Goal: Task Accomplishment & Management: Manage account settings

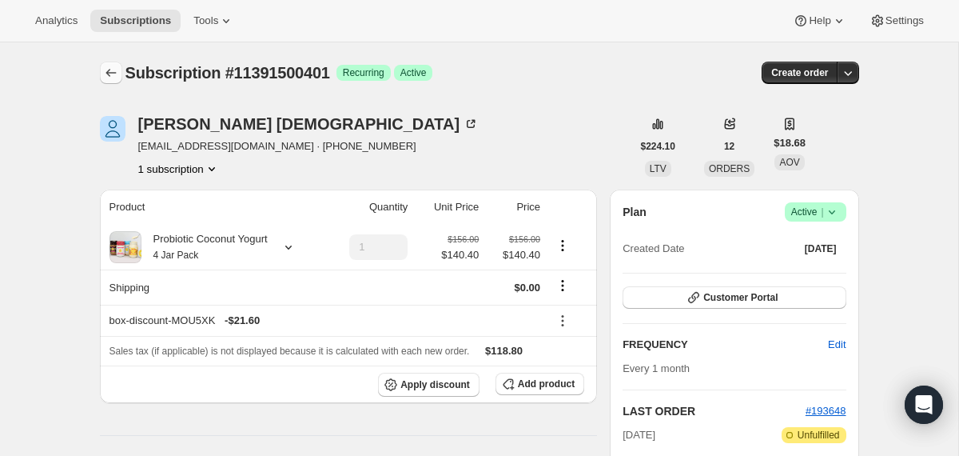
click at [106, 69] on icon "Subscriptions" at bounding box center [111, 73] width 16 height 16
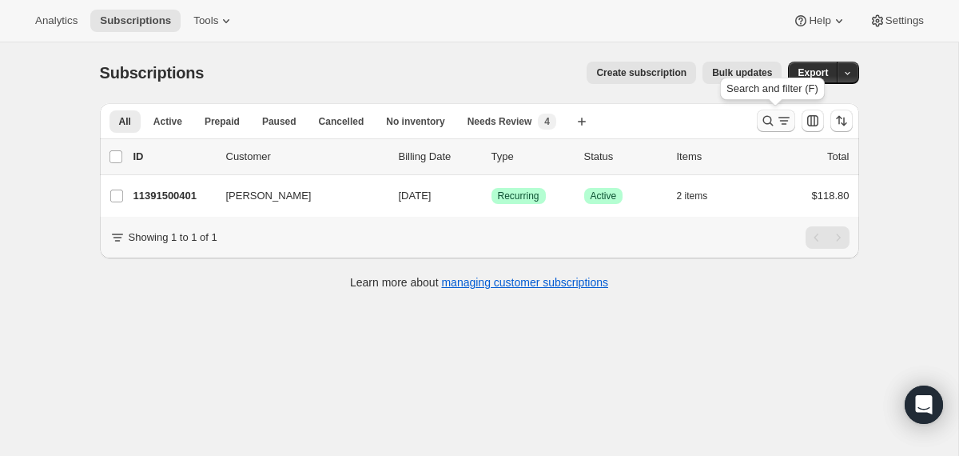
click at [759, 120] on button "Search and filter results" at bounding box center [776, 121] width 38 height 22
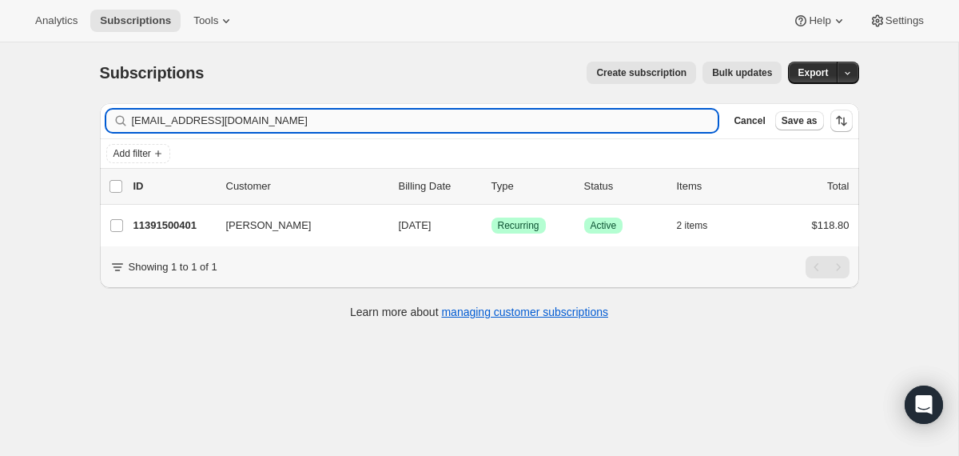
click at [528, 127] on input "[EMAIL_ADDRESS][DOMAIN_NAME]" at bounding box center [425, 121] width 587 height 22
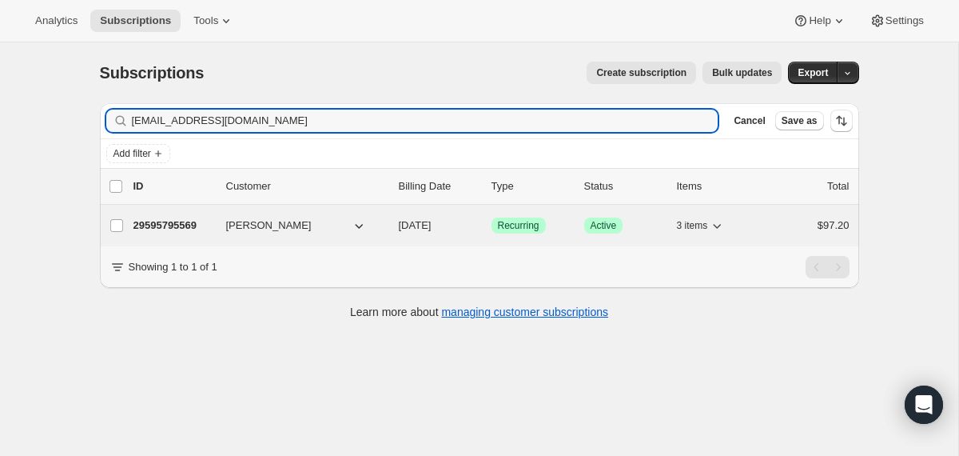
type input "[EMAIL_ADDRESS][DOMAIN_NAME]"
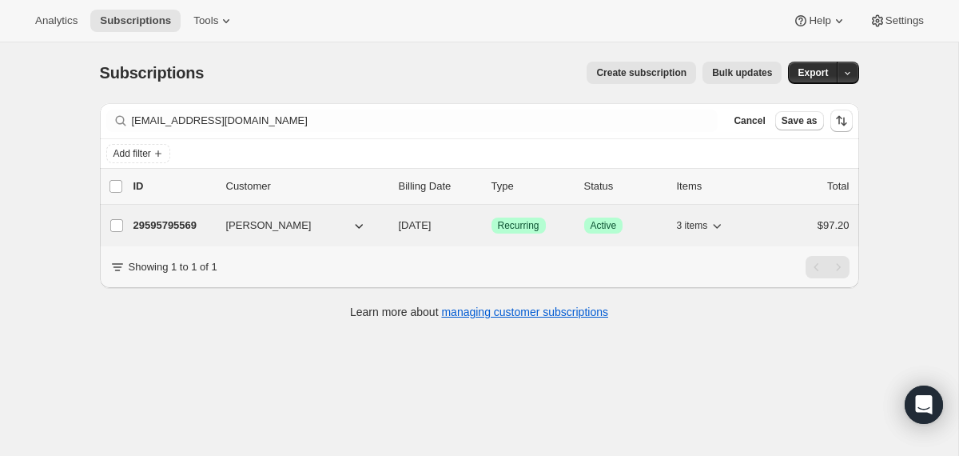
click at [389, 229] on div "29595795569 [PERSON_NAME] [DATE] Success Recurring Success Active 3 items $97.20" at bounding box center [492, 225] width 716 height 22
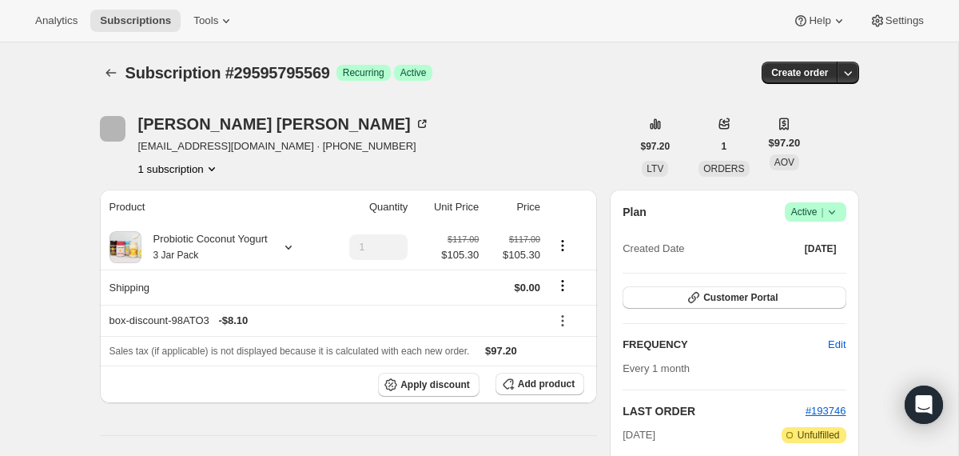
click at [836, 210] on icon at bounding box center [832, 212] width 16 height 16
click at [816, 277] on span "Cancel subscription" at bounding box center [809, 271] width 90 height 16
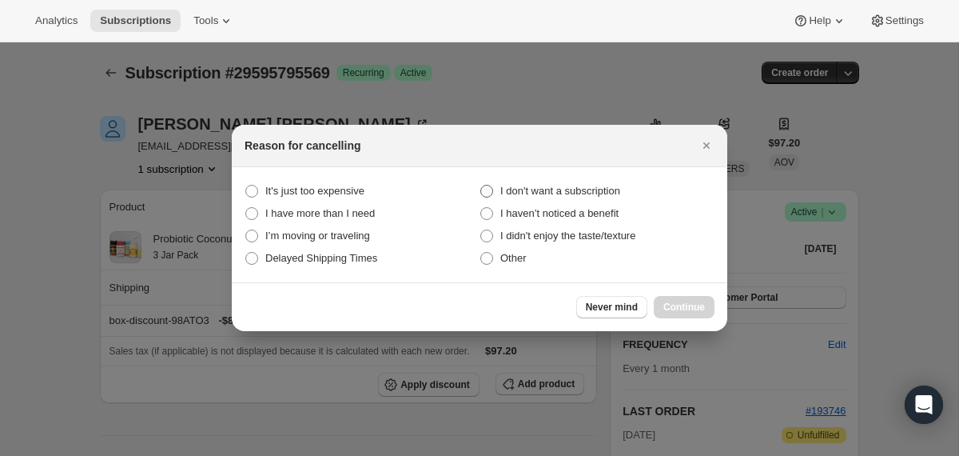
click at [616, 189] on span "I don't want a subscription" at bounding box center [560, 191] width 120 height 12
click at [481, 185] on subscription "I don't want a subscription" at bounding box center [480, 185] width 1 height 1
radio subscription "true"
click at [672, 307] on span "Continue" at bounding box center [685, 307] width 42 height 13
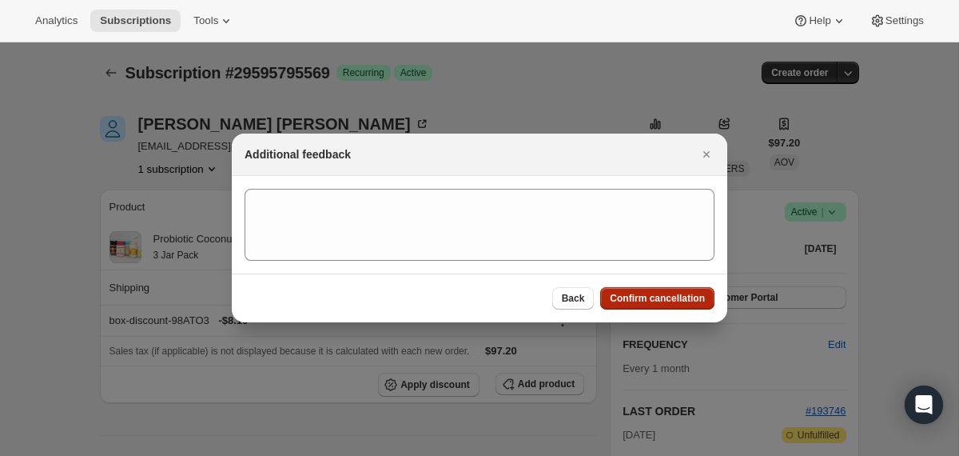
click at [672, 307] on button "Confirm cancellation" at bounding box center [657, 298] width 114 height 22
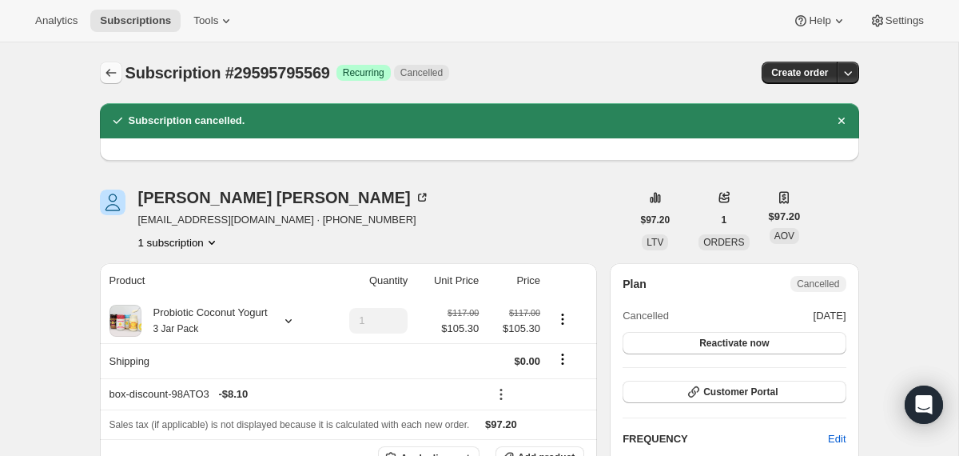
click at [109, 79] on icon "Subscriptions" at bounding box center [111, 73] width 16 height 16
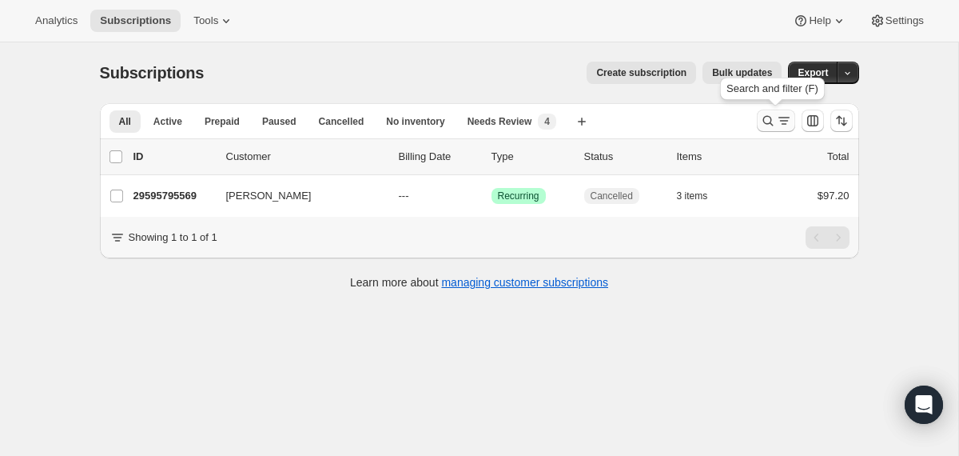
click at [772, 118] on icon "Search and filter results" at bounding box center [768, 121] width 16 height 16
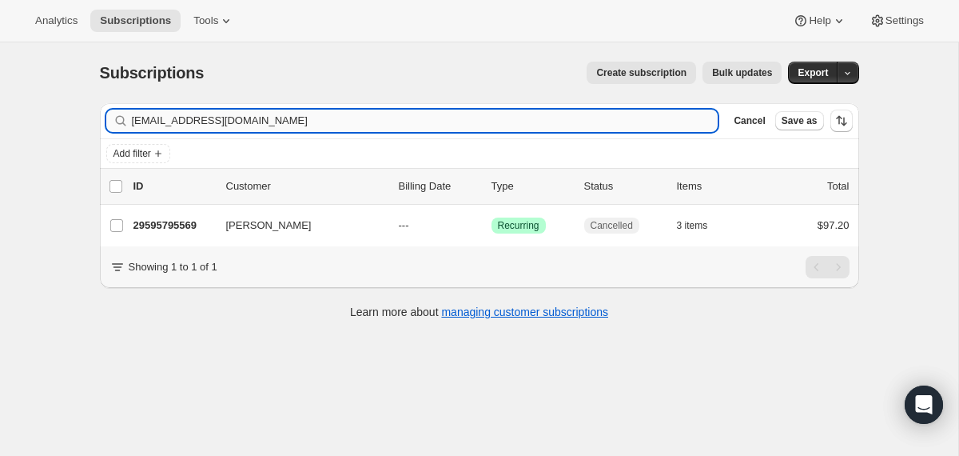
click at [620, 123] on input "[EMAIL_ADDRESS][DOMAIN_NAME]" at bounding box center [425, 121] width 587 height 22
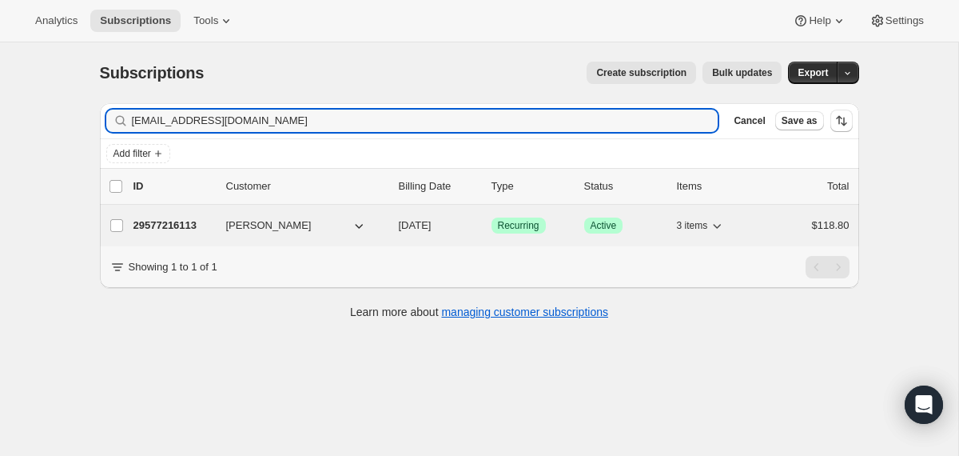
type input "[EMAIL_ADDRESS][DOMAIN_NAME]"
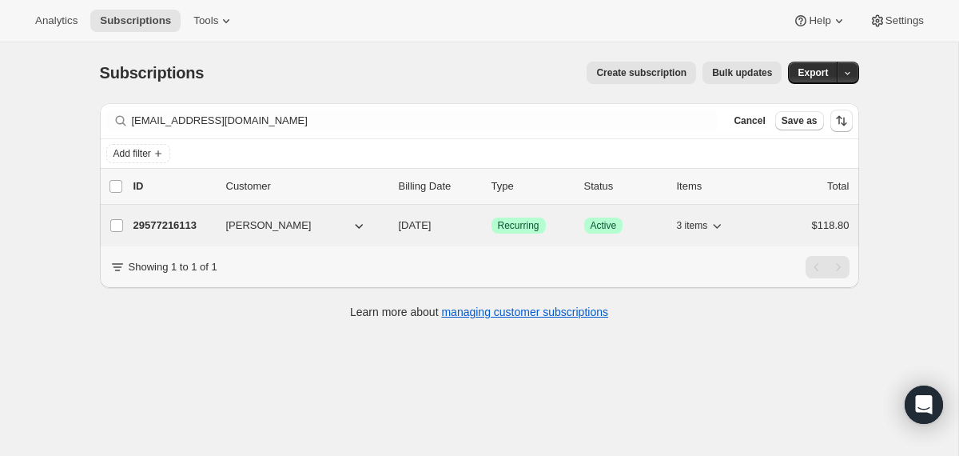
click at [385, 222] on div "[PERSON_NAME]" at bounding box center [306, 225] width 160 height 16
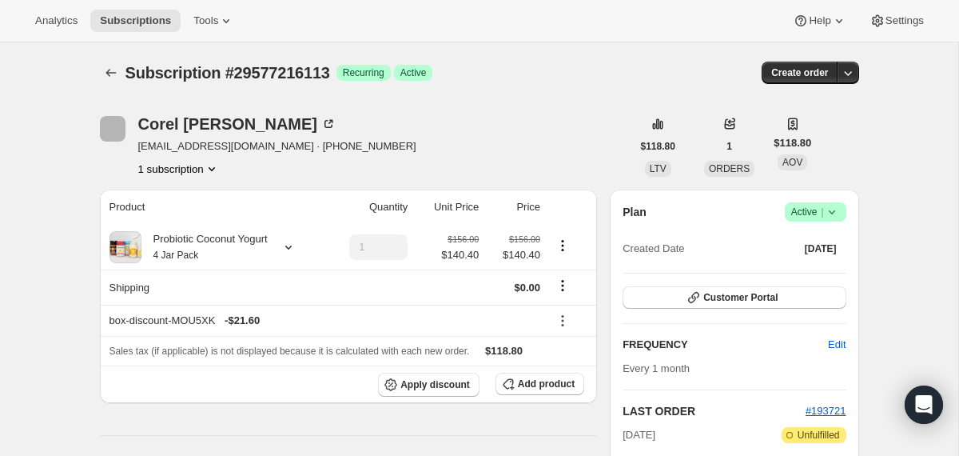
click at [840, 210] on span "Success Active |" at bounding box center [816, 211] width 62 height 19
click at [813, 281] on button "Cancel subscription" at bounding box center [810, 270] width 100 height 26
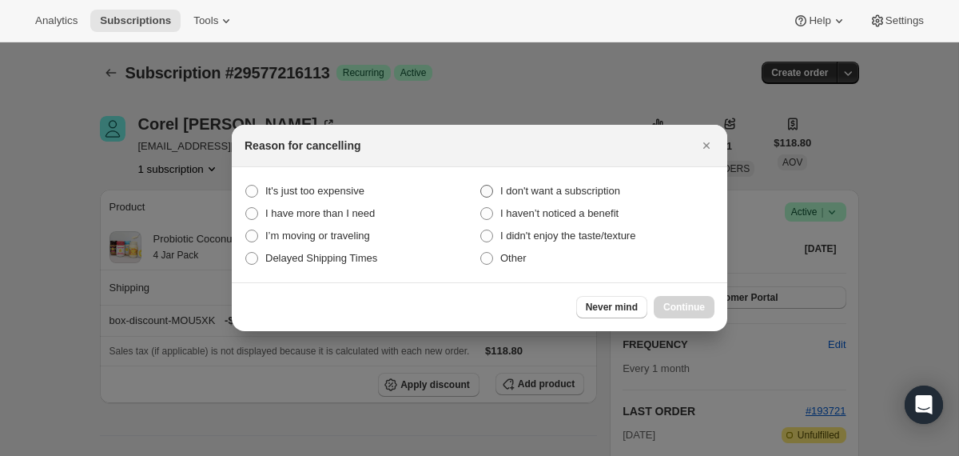
click at [611, 193] on span "I don't want a subscription" at bounding box center [560, 191] width 120 height 12
click at [481, 185] on subscription "I don't want a subscription" at bounding box center [480, 185] width 1 height 1
radio subscription "true"
click at [683, 314] on button "Continue" at bounding box center [684, 307] width 61 height 22
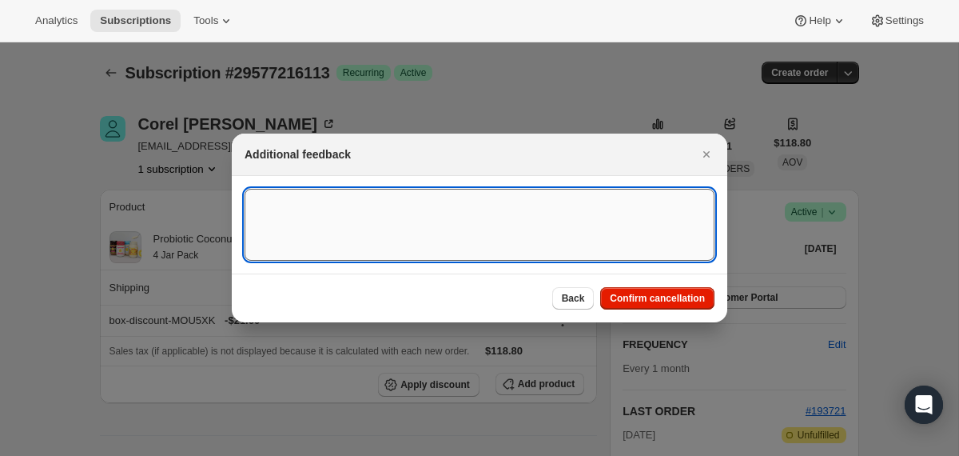
click at [572, 214] on textarea ":r11b:" at bounding box center [480, 225] width 470 height 72
type textarea "only wanted initial"
click at [688, 297] on span "Confirm cancellation" at bounding box center [657, 298] width 95 height 13
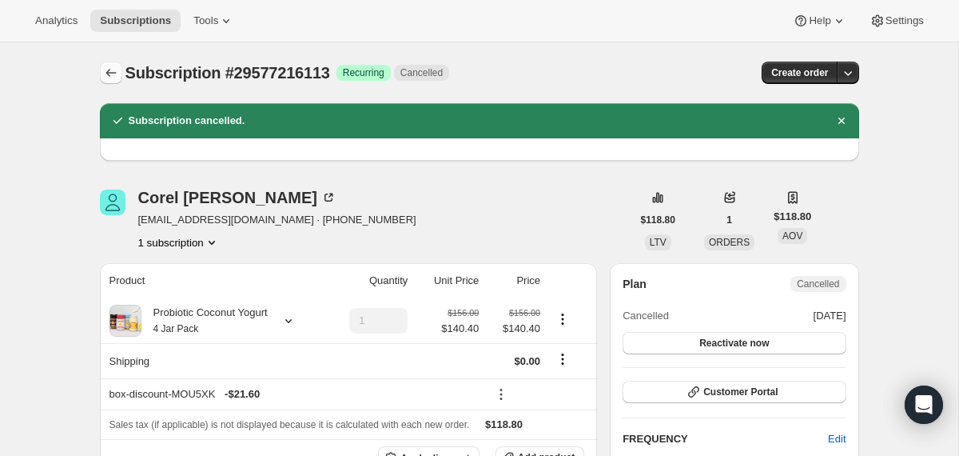
click at [106, 65] on icon "Subscriptions" at bounding box center [111, 73] width 16 height 16
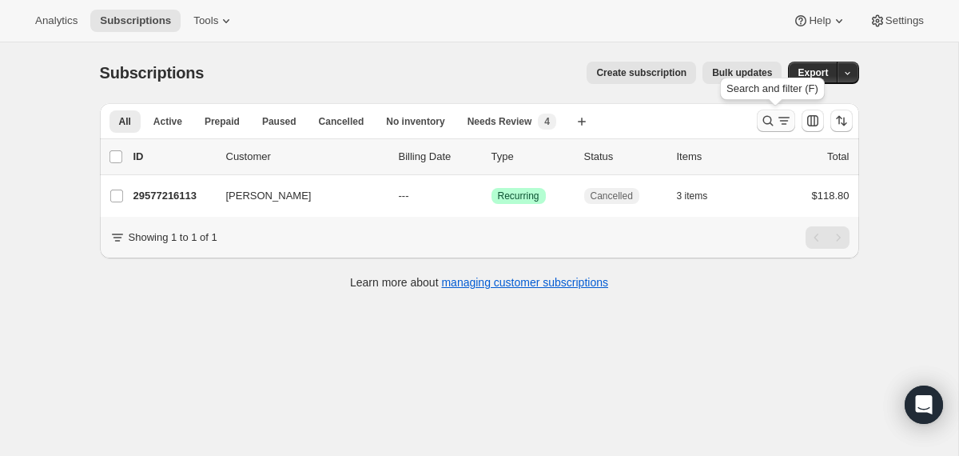
click at [759, 125] on button "Search and filter results" at bounding box center [776, 121] width 38 height 22
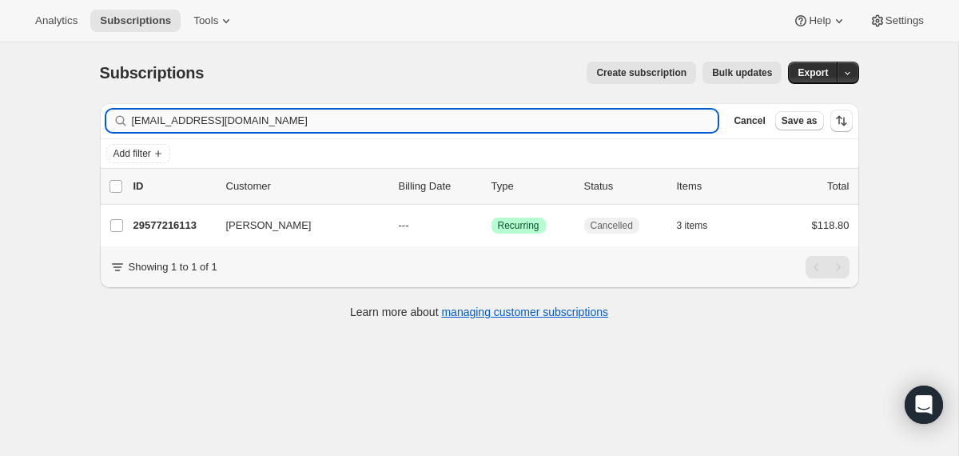
click at [596, 126] on input "[EMAIL_ADDRESS][DOMAIN_NAME]" at bounding box center [425, 121] width 587 height 22
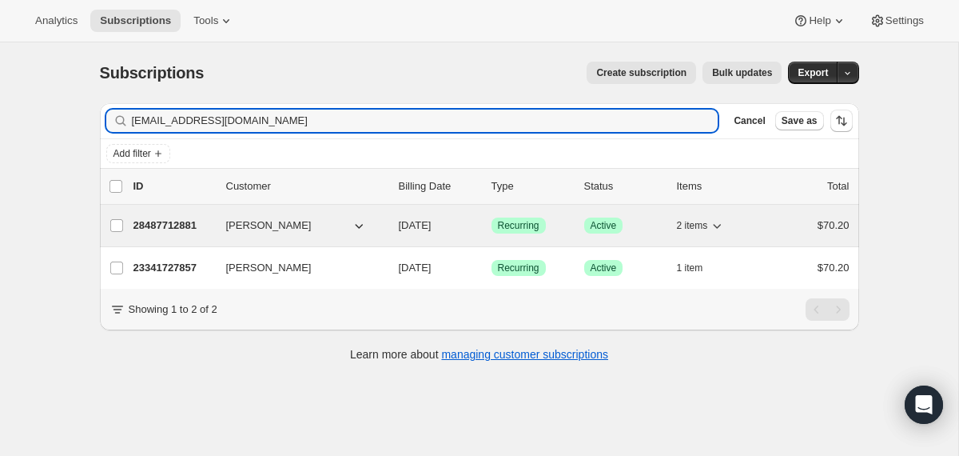
type input "[EMAIL_ADDRESS][DOMAIN_NAME]"
click at [390, 223] on div "28487712881 [PERSON_NAME] [DATE] Success Recurring Success Active 2 items $70.20" at bounding box center [492, 225] width 716 height 22
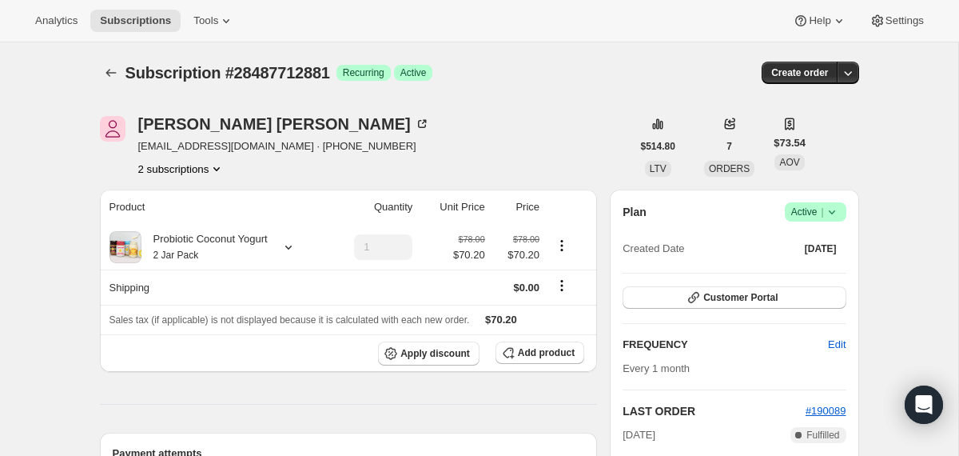
click at [827, 212] on icon at bounding box center [832, 212] width 16 height 16
click at [802, 274] on span "Cancel subscription" at bounding box center [809, 271] width 90 height 12
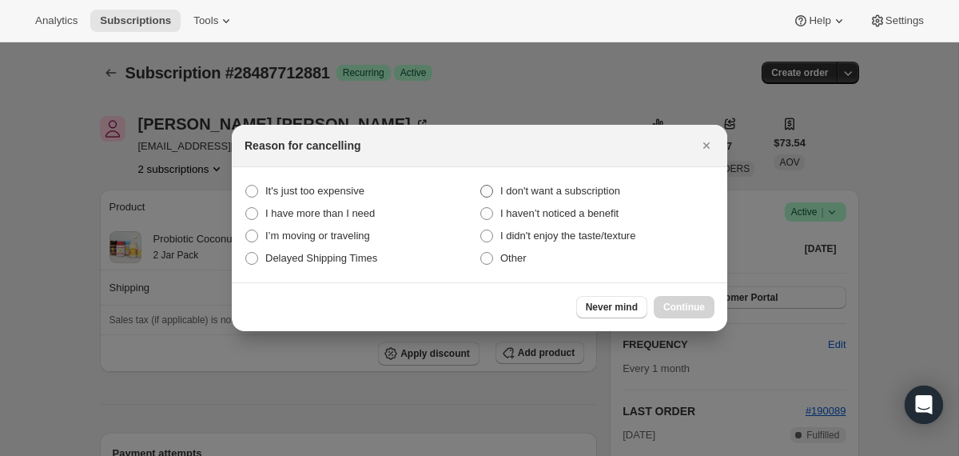
click at [616, 189] on span "I don't want a subscription" at bounding box center [560, 191] width 120 height 12
click at [481, 185] on subscription "I don't want a subscription" at bounding box center [480, 185] width 1 height 1
radio subscription "true"
click at [684, 309] on span "Continue" at bounding box center [685, 307] width 42 height 13
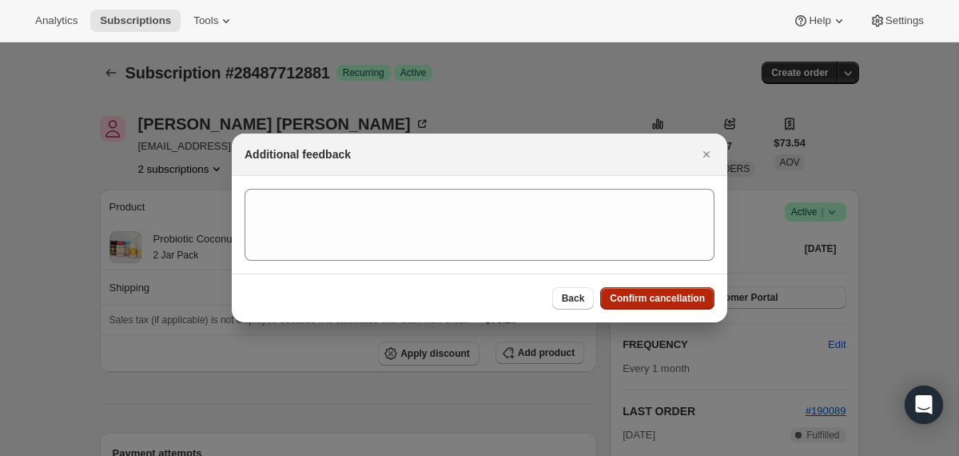
click at [633, 301] on span "Confirm cancellation" at bounding box center [657, 298] width 95 height 13
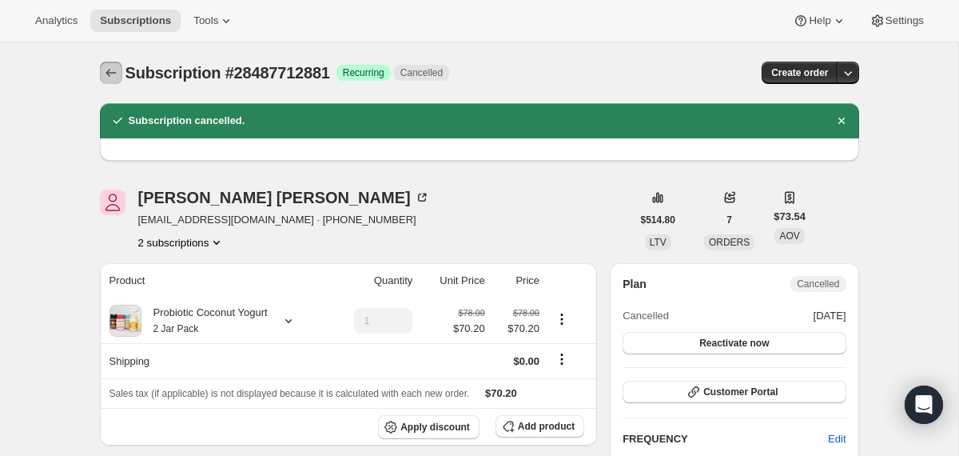
click at [106, 73] on icon "Subscriptions" at bounding box center [111, 73] width 16 height 16
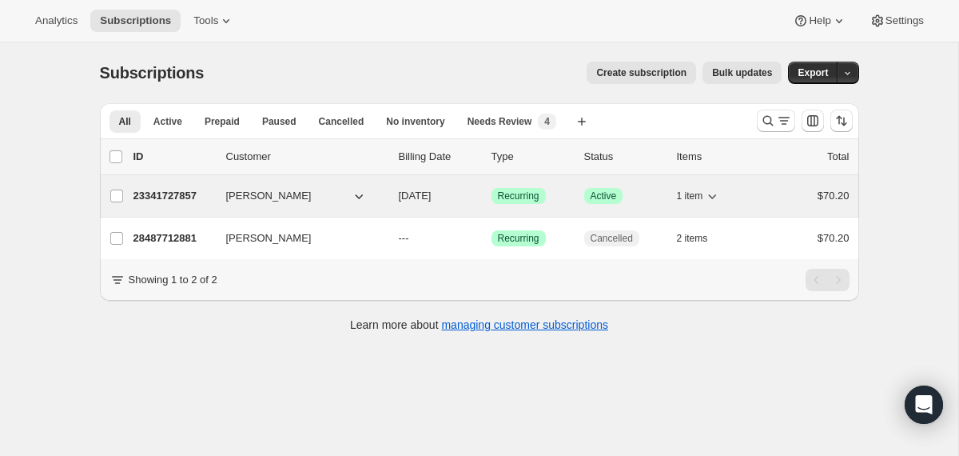
click at [390, 204] on div "23341727857 [PERSON_NAME] [DATE] Success Recurring Success Active 1 item $70.20" at bounding box center [492, 196] width 716 height 22
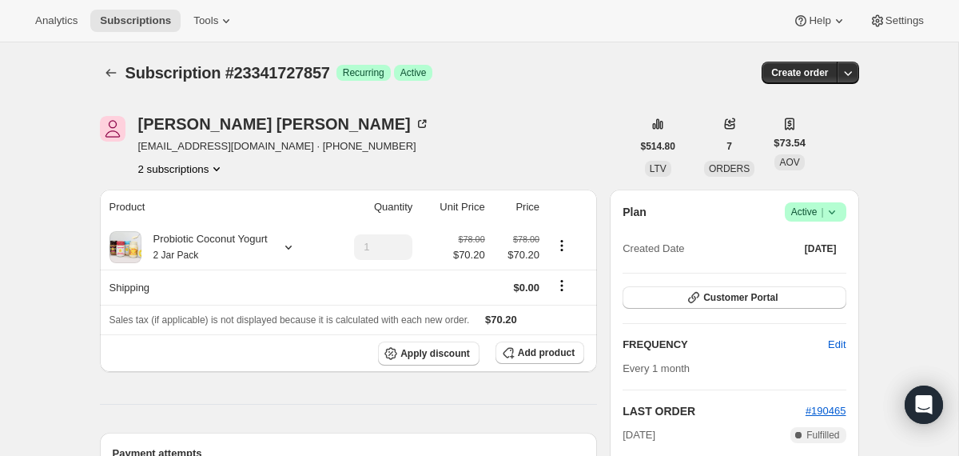
click at [841, 216] on span "Success Active |" at bounding box center [816, 211] width 62 height 19
click at [800, 273] on span "Cancel subscription" at bounding box center [809, 271] width 90 height 12
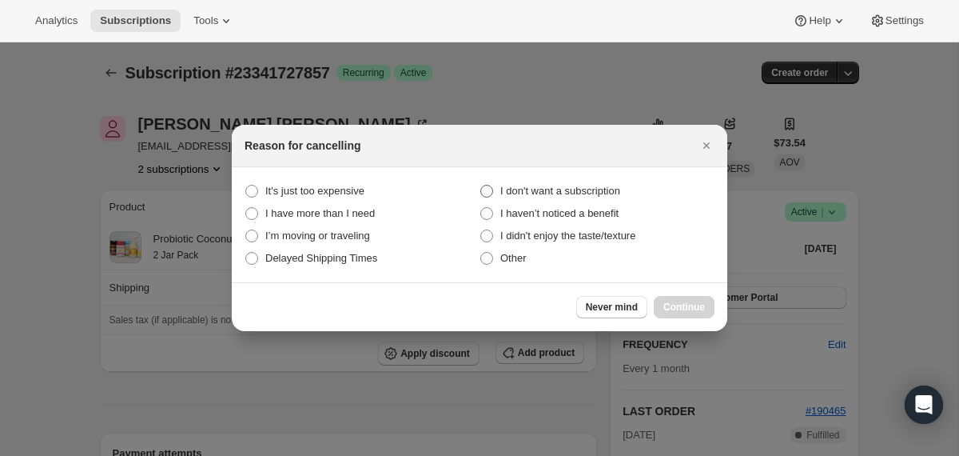
click at [596, 183] on span "I don't want a subscription" at bounding box center [560, 191] width 120 height 16
click at [481, 185] on subscription "I don't want a subscription" at bounding box center [480, 185] width 1 height 1
radio subscription "true"
click at [680, 310] on span "Continue" at bounding box center [685, 307] width 42 height 13
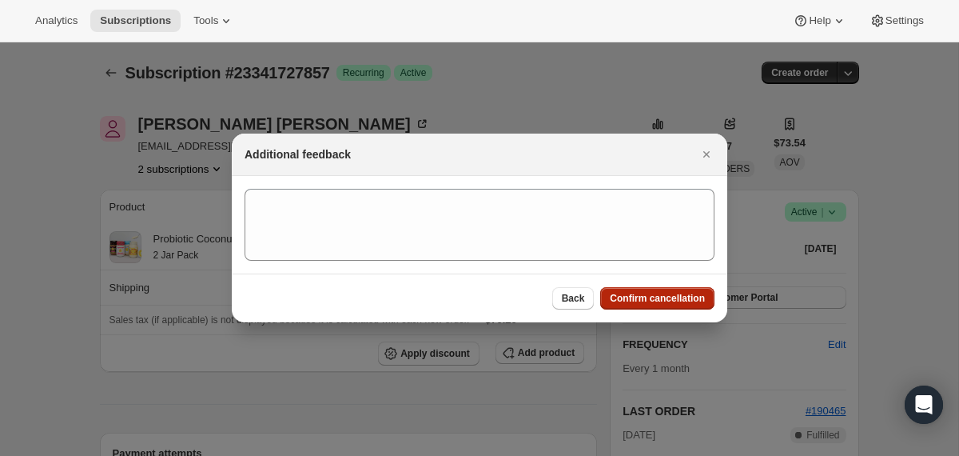
click at [680, 310] on div "Back Confirm cancellation" at bounding box center [480, 297] width 496 height 49
click at [628, 302] on span "Confirm cancellation" at bounding box center [657, 298] width 95 height 13
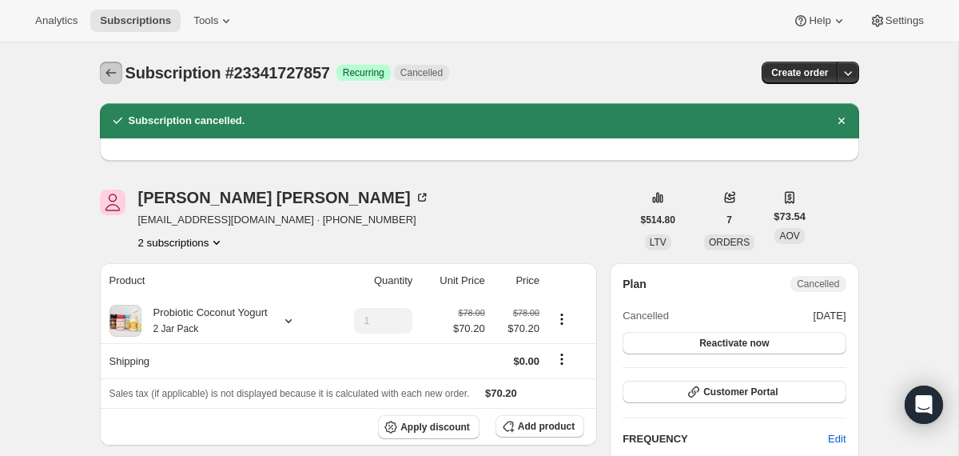
click at [115, 73] on icon "Subscriptions" at bounding box center [111, 73] width 16 height 16
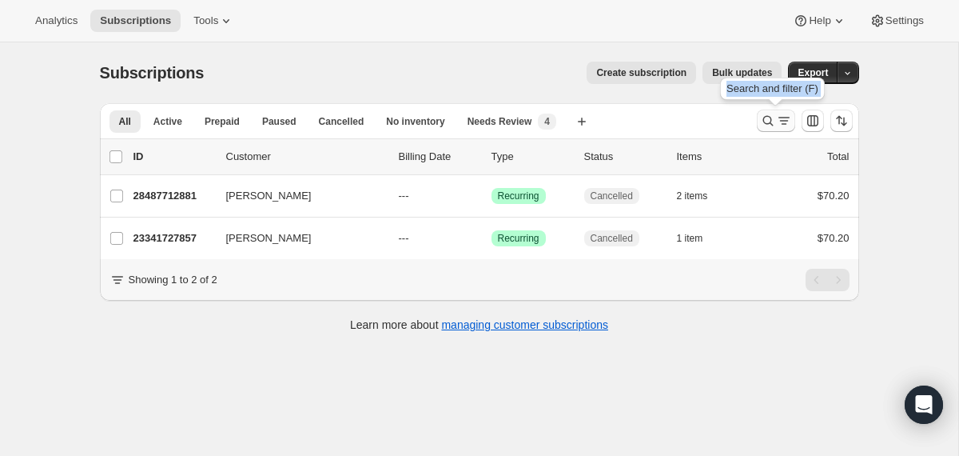
click at [769, 118] on icon "Search and filter results" at bounding box center [768, 121] width 16 height 16
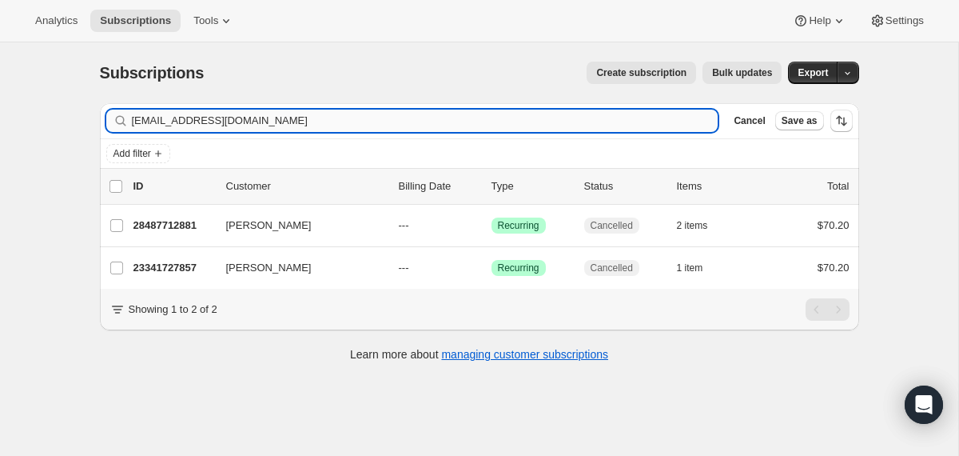
click at [577, 125] on input "[EMAIL_ADDRESS][DOMAIN_NAME]" at bounding box center [425, 121] width 587 height 22
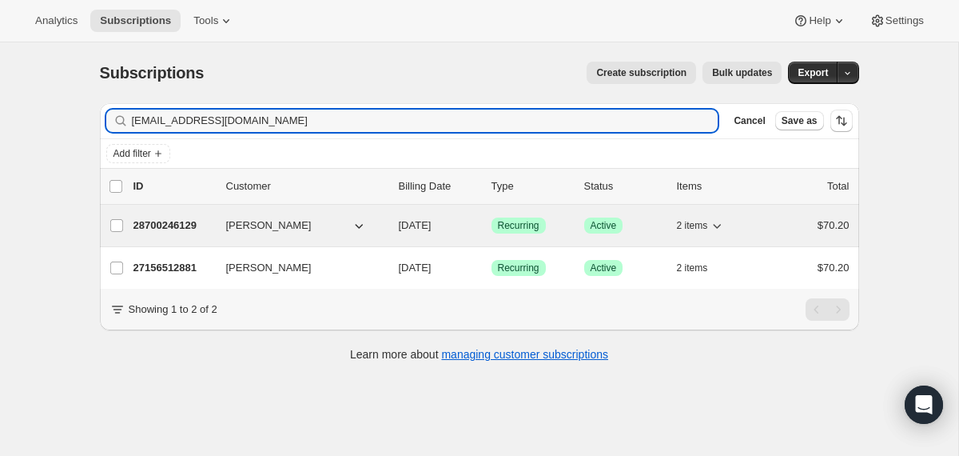
type input "[EMAIL_ADDRESS][DOMAIN_NAME]"
click at [393, 225] on div "28700246129 [PERSON_NAME] [DATE] Success Recurring Success Active 2 items $70.20" at bounding box center [492, 225] width 716 height 22
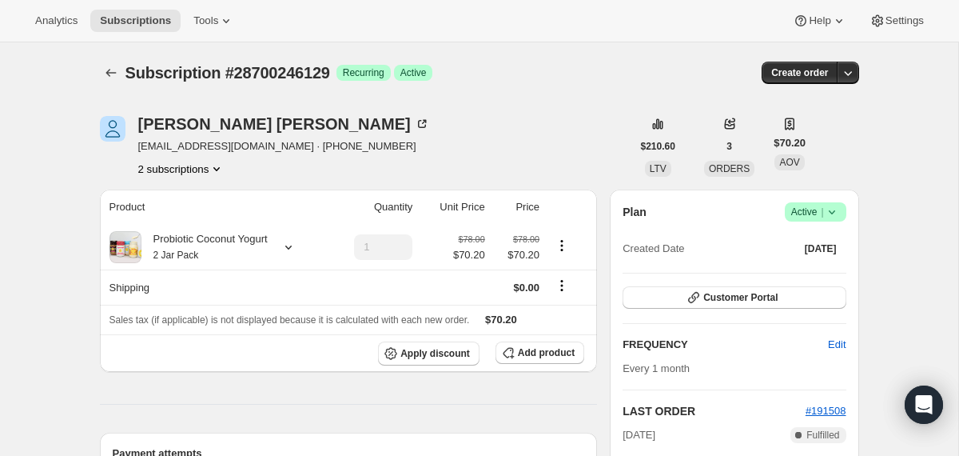
click at [830, 213] on icon at bounding box center [832, 212] width 16 height 16
click at [819, 275] on span "Cancel subscription" at bounding box center [809, 271] width 90 height 12
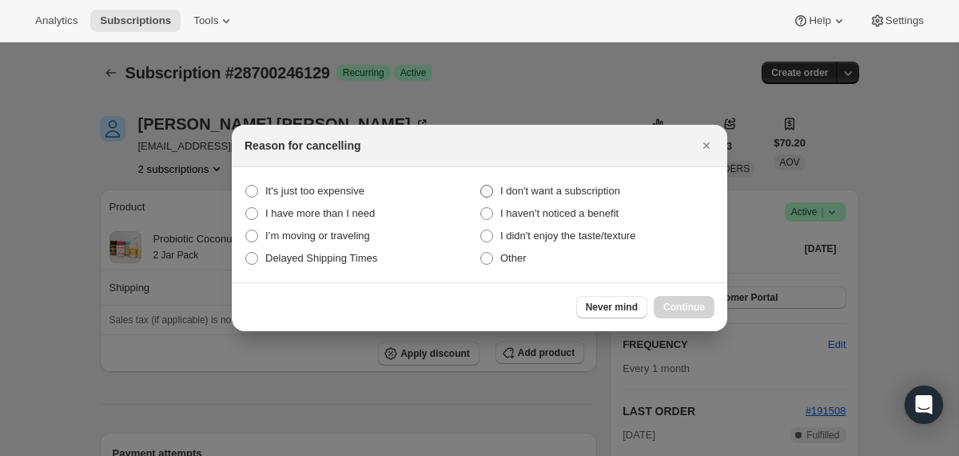
click at [620, 192] on span "I don't want a subscription" at bounding box center [560, 191] width 120 height 12
click at [481, 185] on subscription "I don't want a subscription" at bounding box center [480, 185] width 1 height 1
radio subscription "true"
click at [677, 301] on span "Continue" at bounding box center [685, 307] width 42 height 13
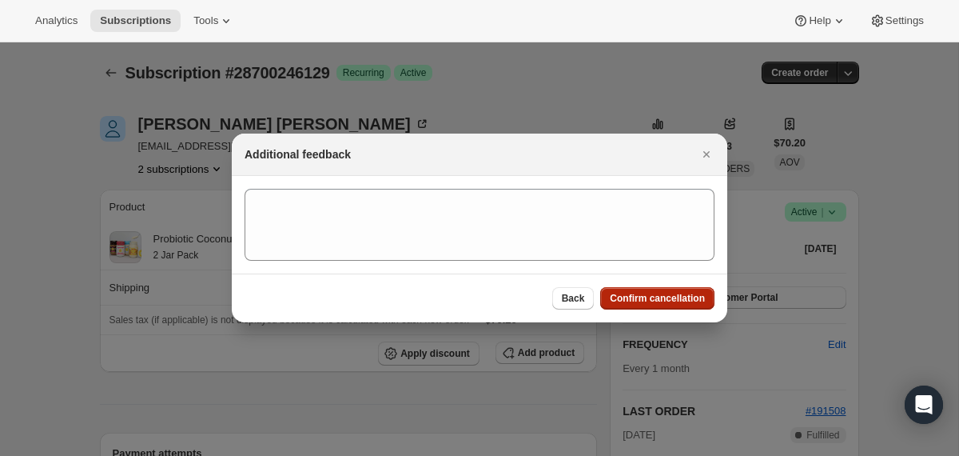
click at [677, 301] on span "Confirm cancellation" at bounding box center [657, 298] width 95 height 13
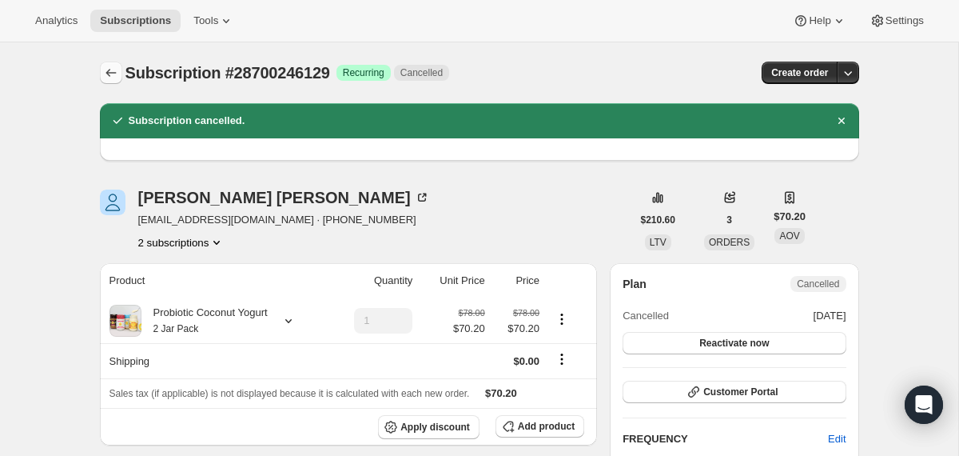
click at [118, 74] on icon "Subscriptions" at bounding box center [111, 73] width 16 height 16
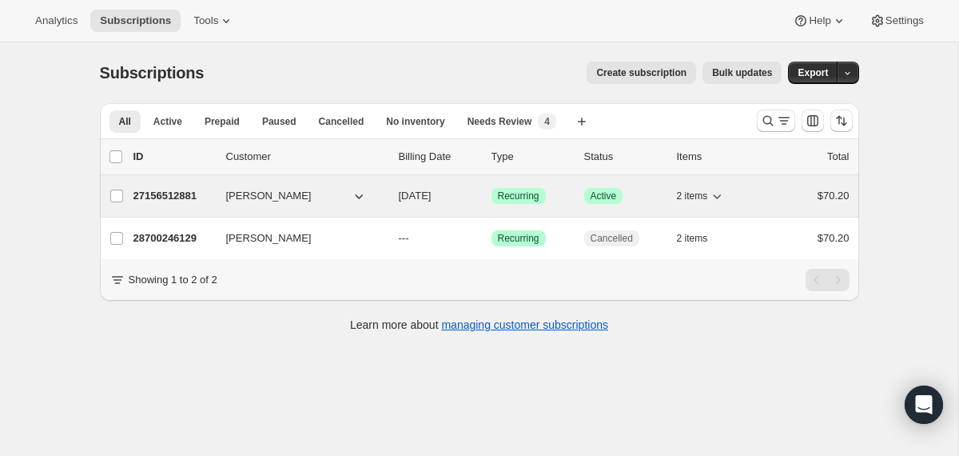
click at [389, 194] on div "27156512881 [PERSON_NAME] [DATE] Success Recurring Success Active 2 items $70.20" at bounding box center [492, 196] width 716 height 22
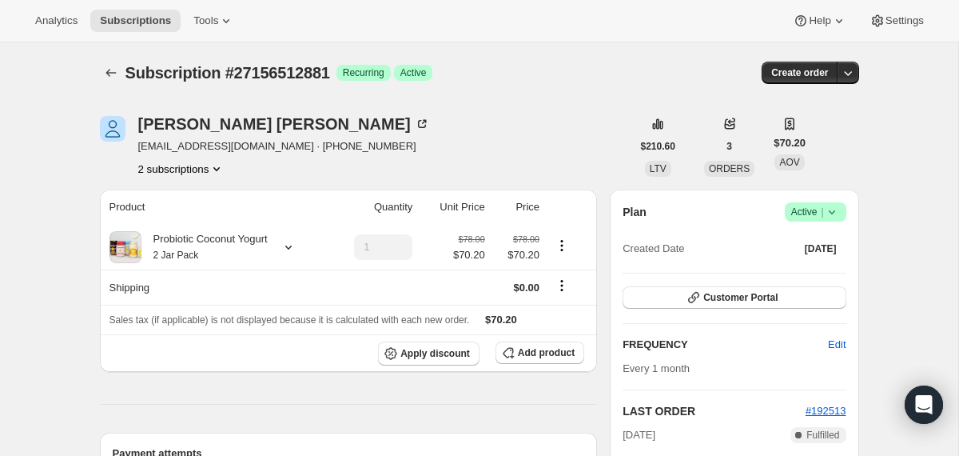
click at [838, 210] on icon at bounding box center [832, 212] width 16 height 16
click at [820, 273] on span "Cancel subscription" at bounding box center [809, 271] width 90 height 12
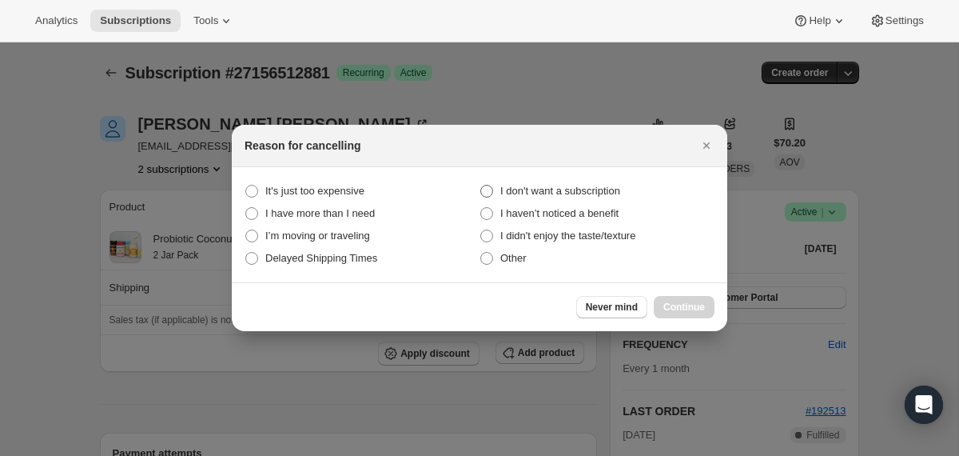
click at [608, 190] on span "I don't want a subscription" at bounding box center [560, 191] width 120 height 12
click at [481, 185] on subscription "I don't want a subscription" at bounding box center [480, 185] width 1 height 1
radio subscription "true"
click at [686, 307] on span "Continue" at bounding box center [685, 307] width 42 height 13
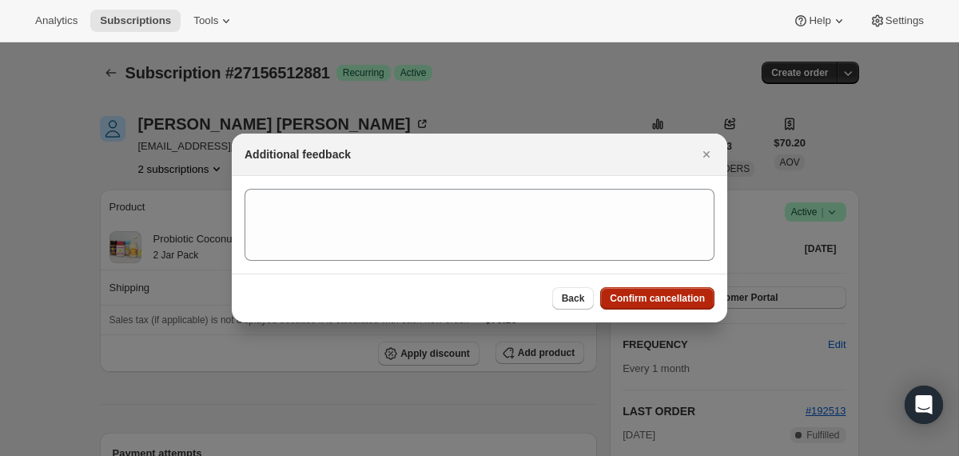
click at [672, 300] on span "Confirm cancellation" at bounding box center [657, 298] width 95 height 13
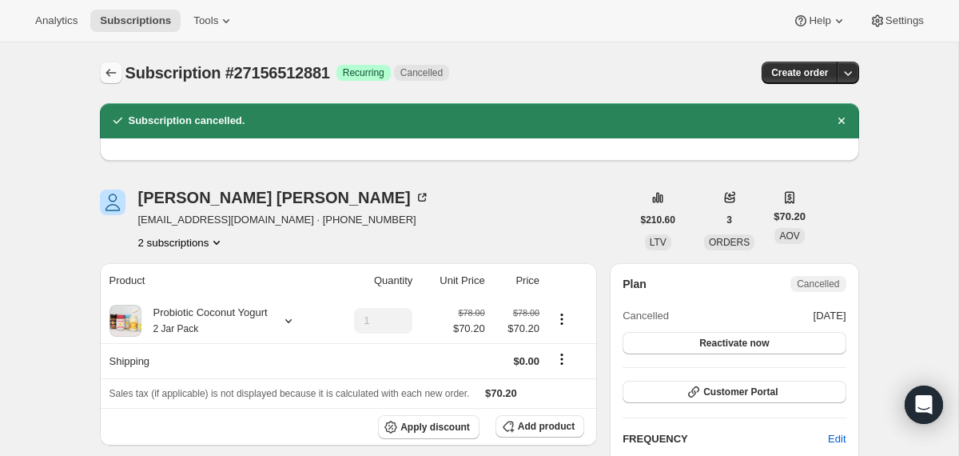
click at [111, 76] on icon "Subscriptions" at bounding box center [111, 73] width 16 height 16
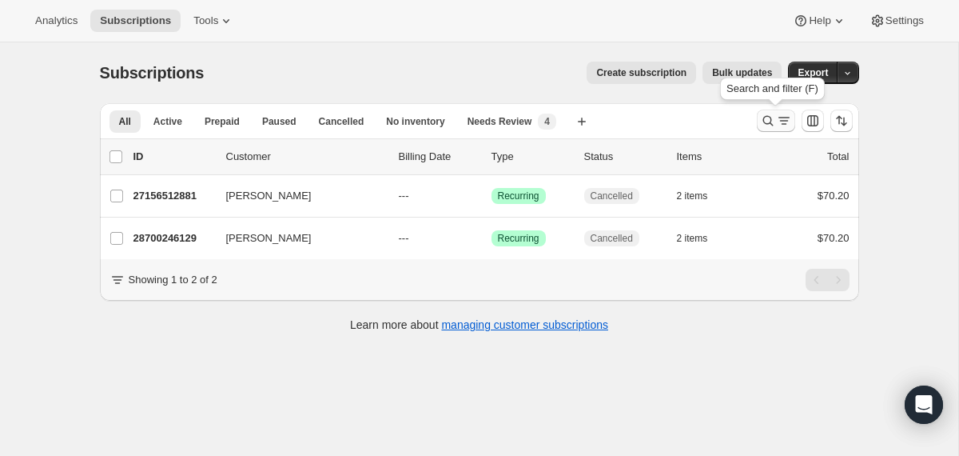
click at [773, 119] on icon "Search and filter results" at bounding box center [768, 121] width 16 height 16
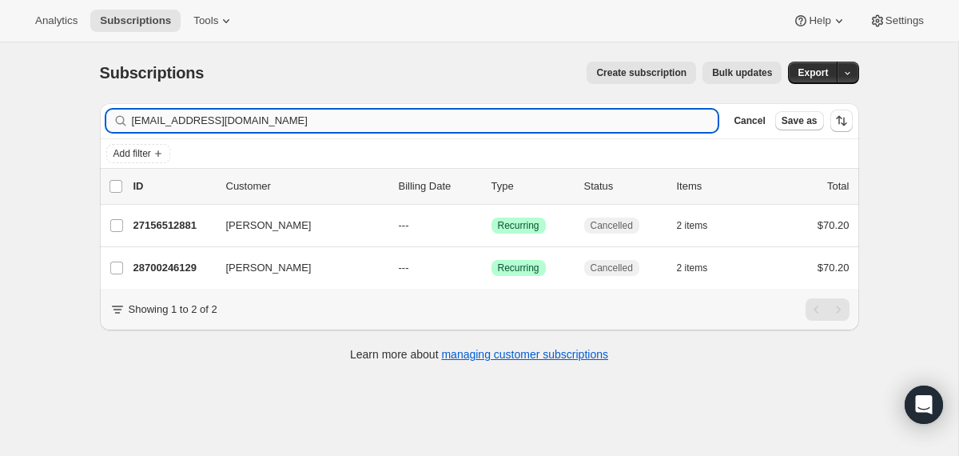
click at [655, 114] on input "[EMAIL_ADDRESS][DOMAIN_NAME]" at bounding box center [425, 121] width 587 height 22
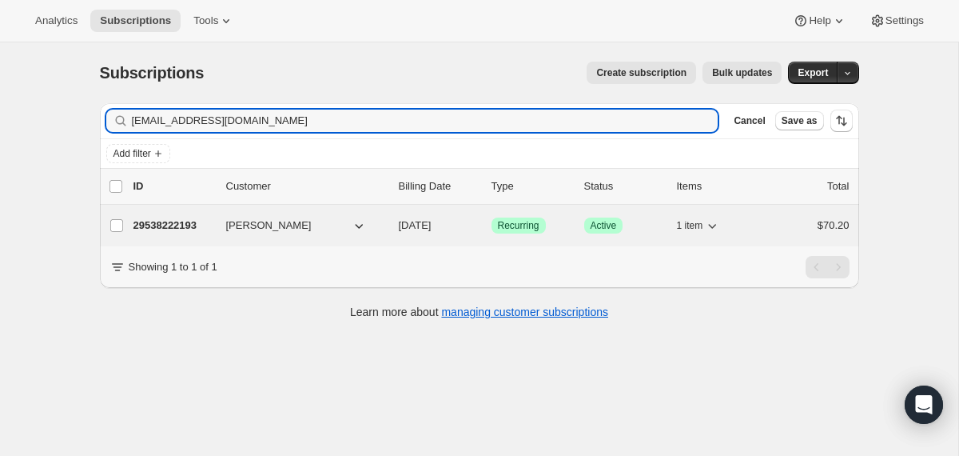
type input "[EMAIL_ADDRESS][DOMAIN_NAME]"
click at [399, 229] on span "[DATE]" at bounding box center [415, 225] width 33 height 12
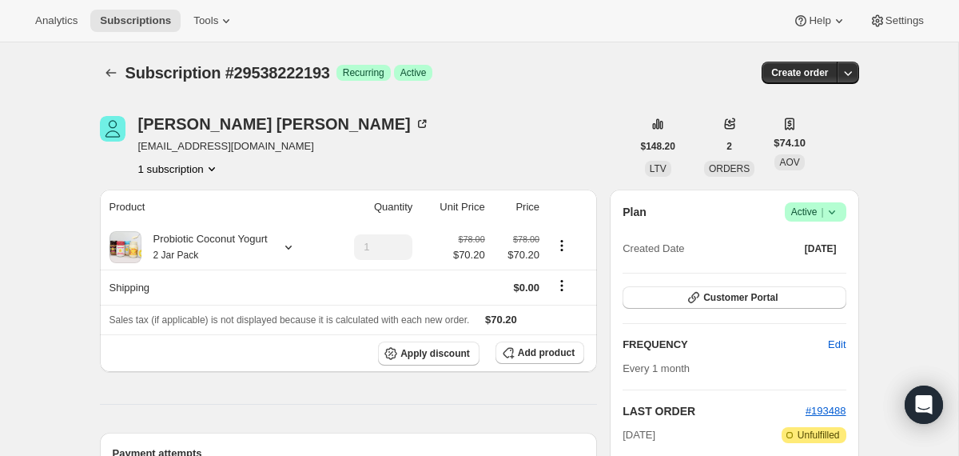
click at [828, 216] on icon at bounding box center [832, 212] width 16 height 16
click at [806, 271] on span "Cancel subscription" at bounding box center [809, 271] width 90 height 12
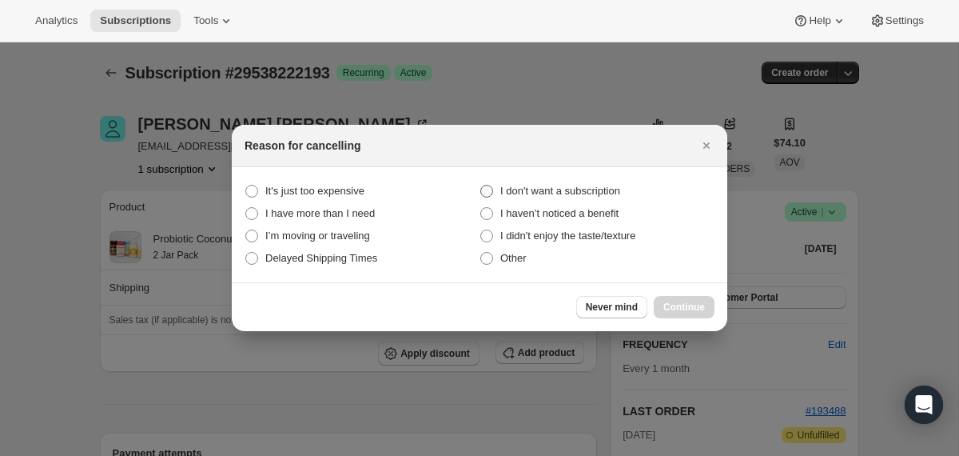
click at [562, 186] on span "I don't want a subscription" at bounding box center [560, 191] width 120 height 12
click at [481, 185] on subscription "I don't want a subscription" at bounding box center [480, 185] width 1 height 1
radio subscription "true"
click at [681, 304] on span "Continue" at bounding box center [685, 307] width 42 height 13
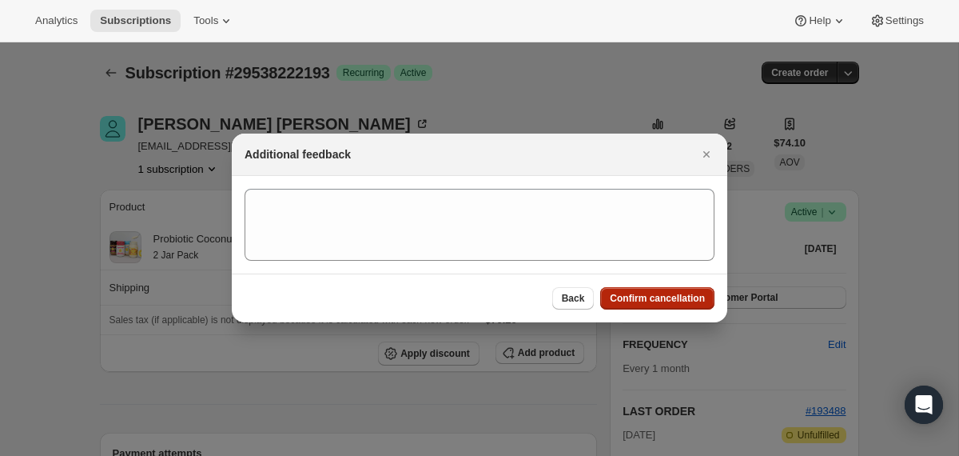
click at [681, 304] on span "Confirm cancellation" at bounding box center [657, 298] width 95 height 13
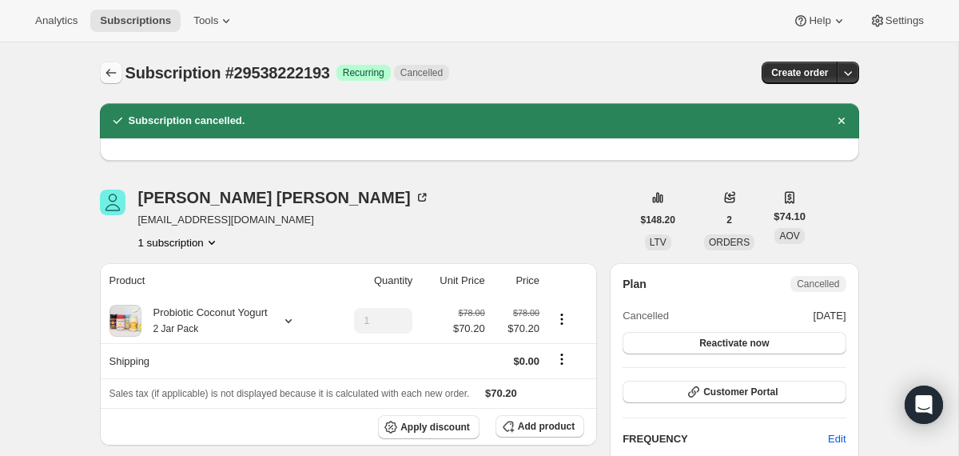
click at [106, 78] on icon "Subscriptions" at bounding box center [111, 73] width 16 height 16
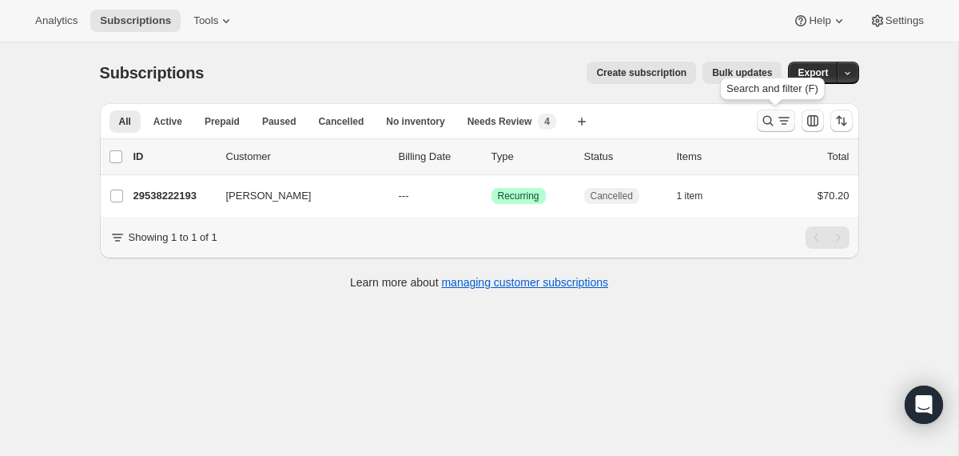
click at [766, 119] on icon "Search and filter results" at bounding box center [768, 121] width 16 height 16
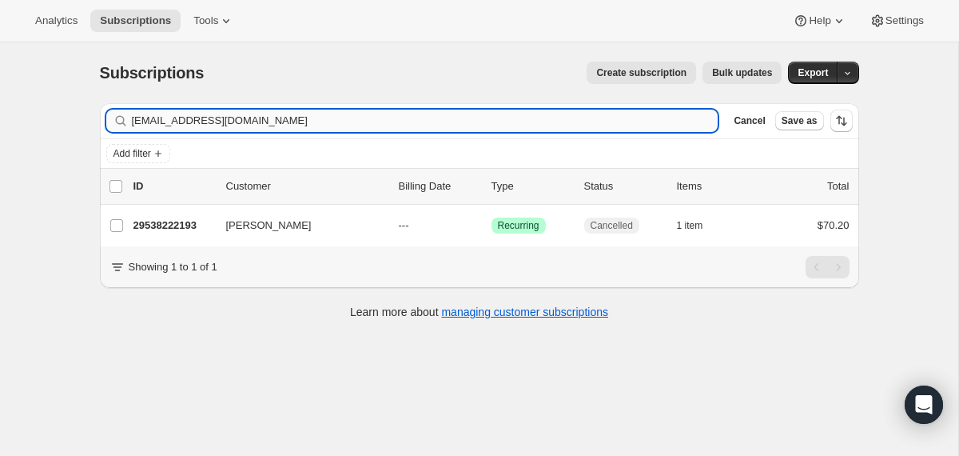
click at [432, 121] on input "[EMAIL_ADDRESS][DOMAIN_NAME]" at bounding box center [425, 121] width 587 height 22
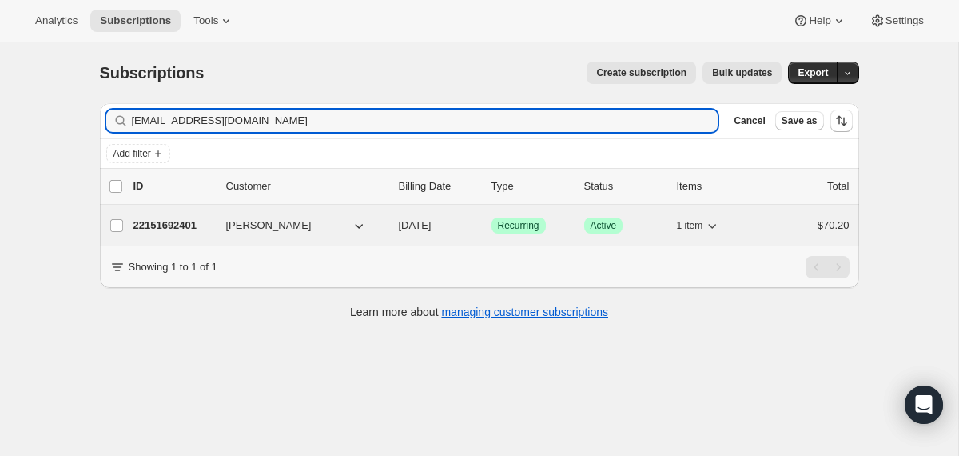
type input "[EMAIL_ADDRESS][DOMAIN_NAME]"
click at [386, 230] on div "22151692401 [PERSON_NAME] [DATE] Success Recurring Success Active 1 item $70.20" at bounding box center [492, 225] width 716 height 22
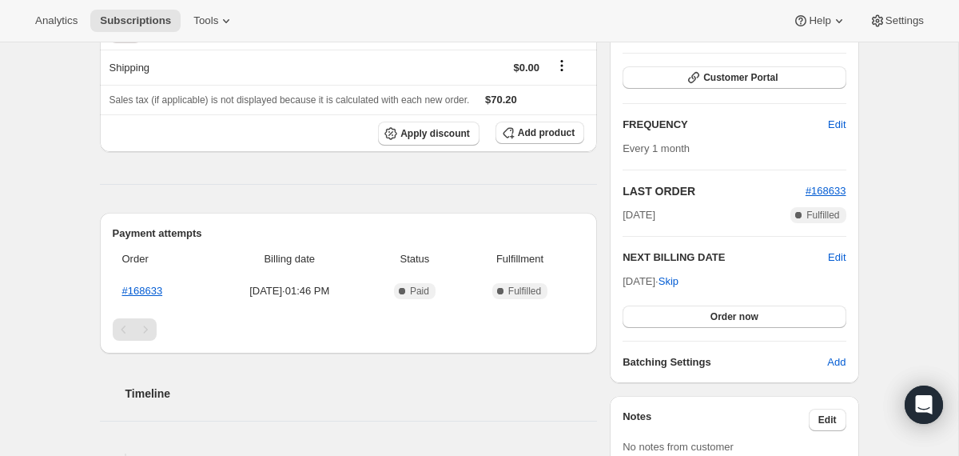
scroll to position [221, 0]
click at [833, 266] on div "NEXT BILLING DATE Edit [DATE] · Skip Order now" at bounding box center [734, 287] width 223 height 78
click at [833, 261] on span "Edit" at bounding box center [837, 256] width 18 height 16
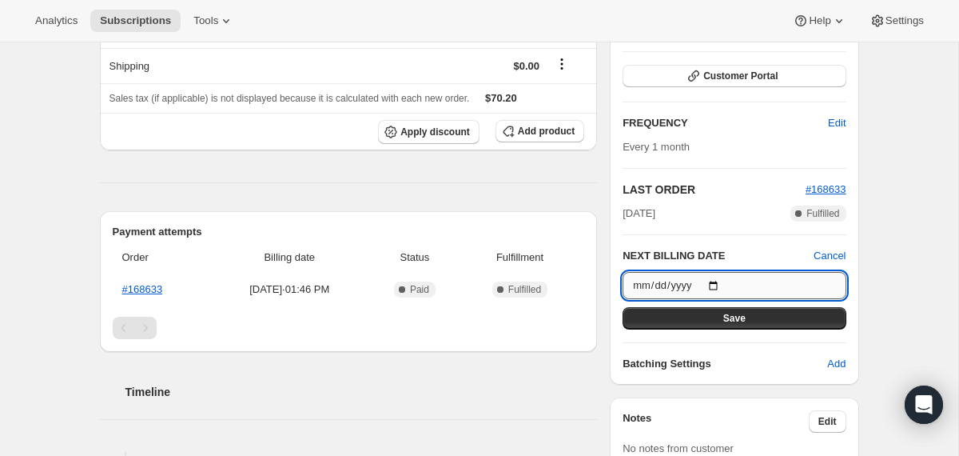
click at [720, 281] on input "[DATE]" at bounding box center [734, 285] width 223 height 27
click at [724, 284] on input "[DATE]" at bounding box center [734, 285] width 223 height 27
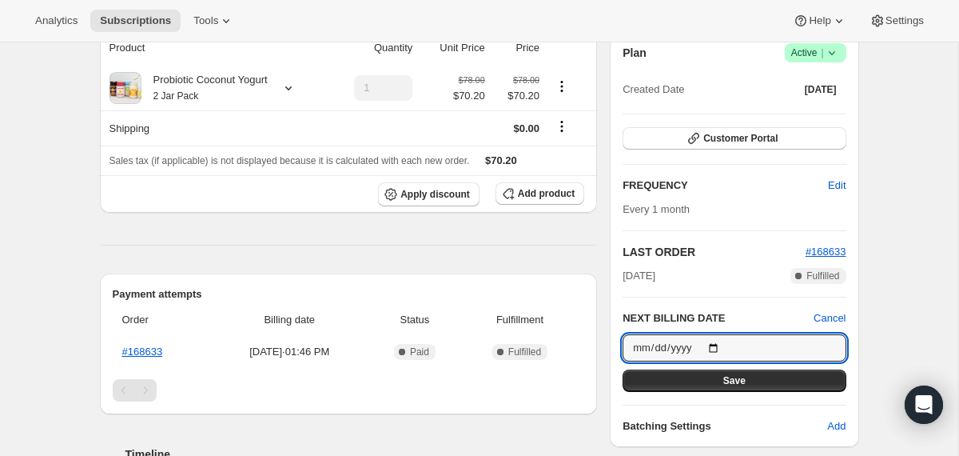
scroll to position [126, 0]
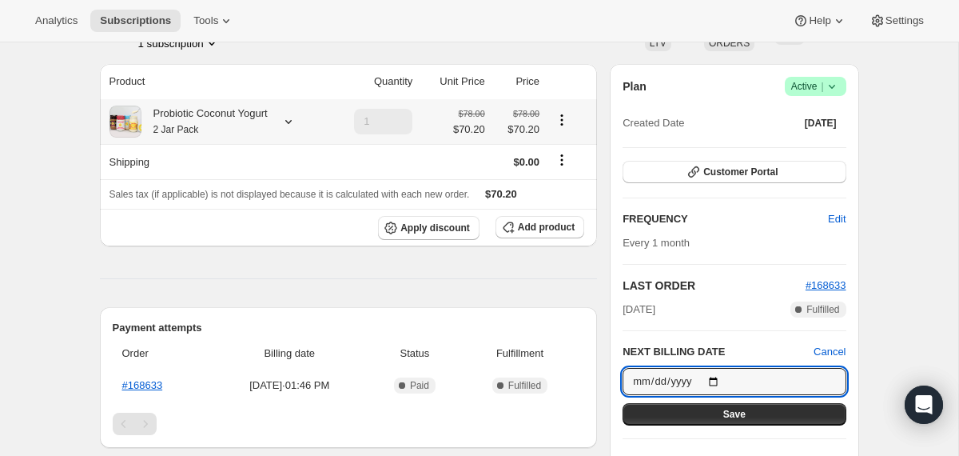
click at [286, 120] on div at bounding box center [285, 122] width 22 height 16
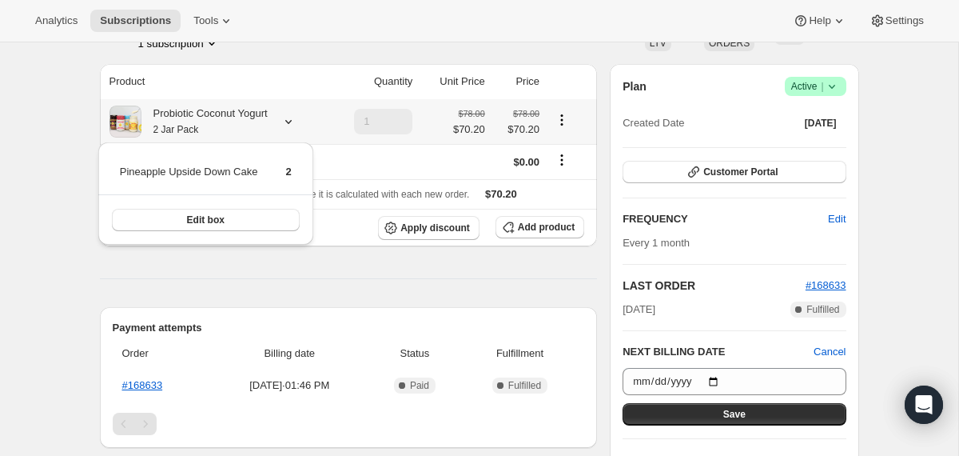
click at [286, 122] on div at bounding box center [285, 122] width 22 height 16
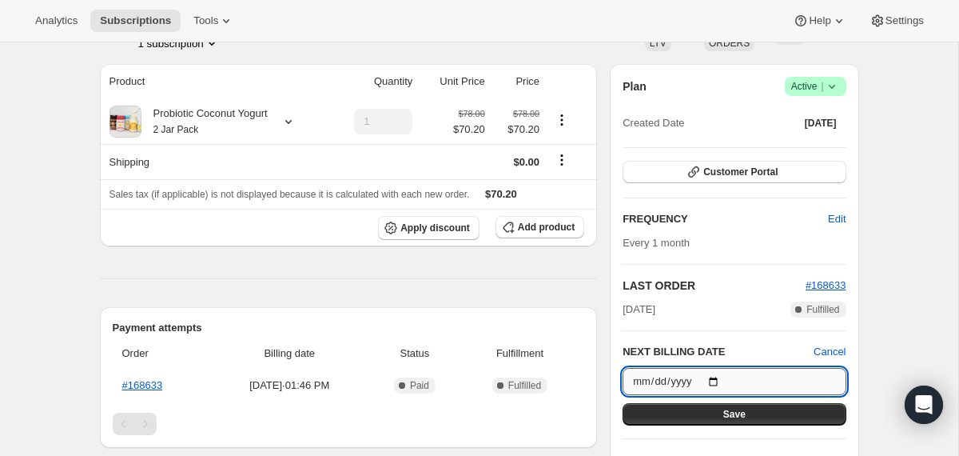
click at [721, 381] on input "[DATE]" at bounding box center [734, 381] width 223 height 27
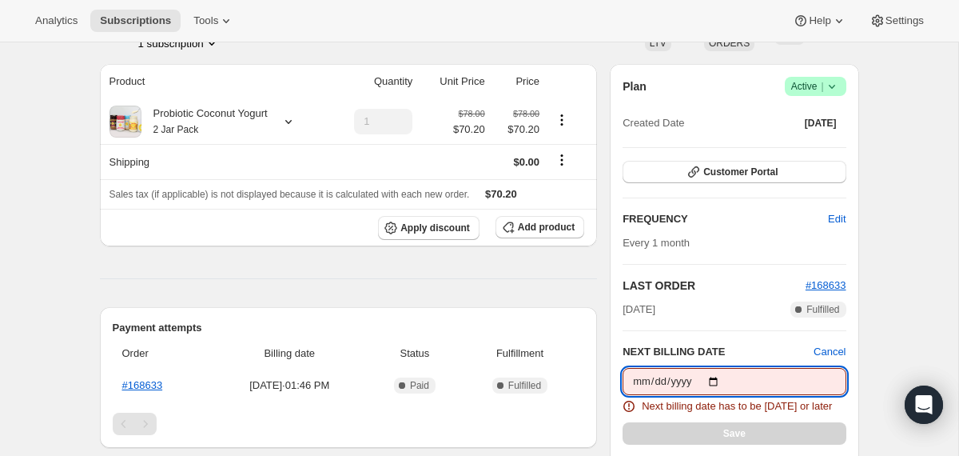
click at [718, 382] on input "[DATE]" at bounding box center [734, 381] width 223 height 27
type input "[DATE]"
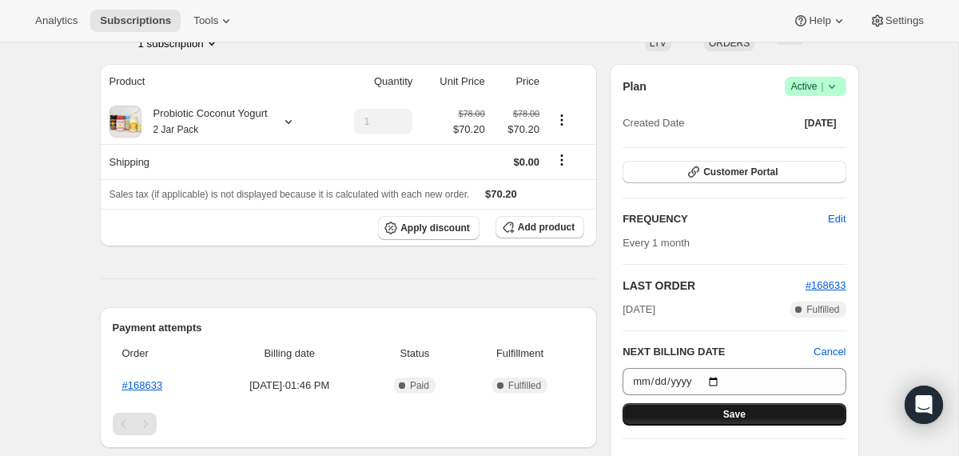
click at [683, 418] on button "Save" at bounding box center [734, 414] width 223 height 22
